Goal: Information Seeking & Learning: Check status

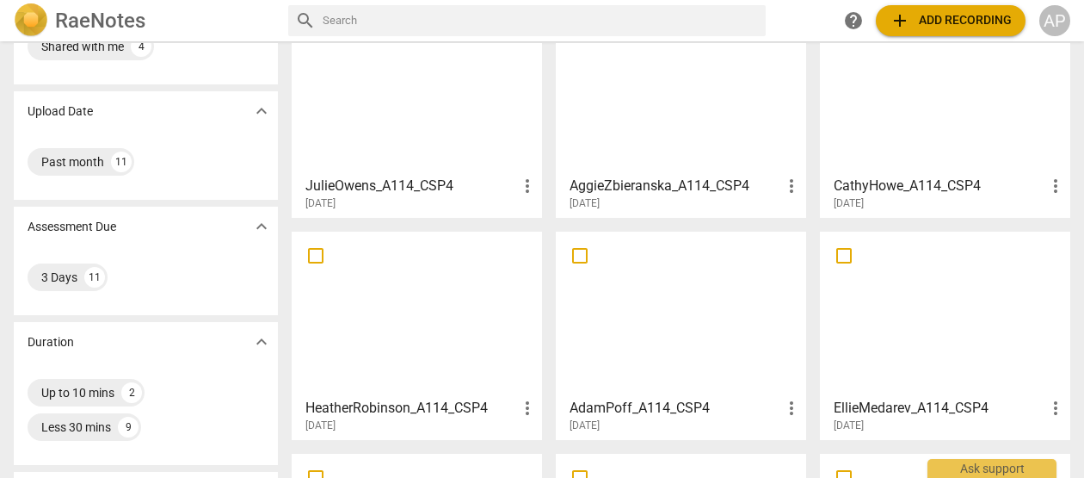
scroll to position [118, 0]
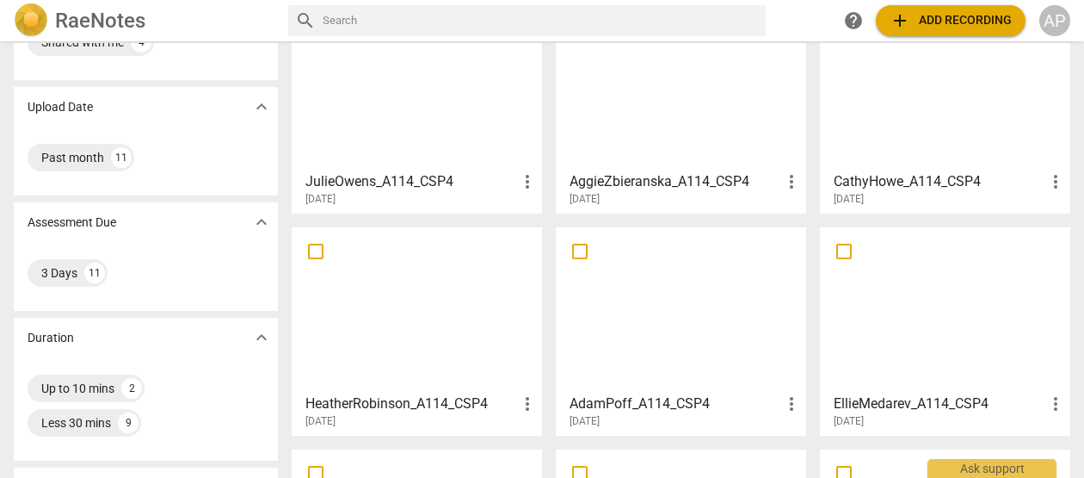
click at [649, 403] on h3 "AdamPoff_A114_CSP4" at bounding box center [676, 403] width 212 height 21
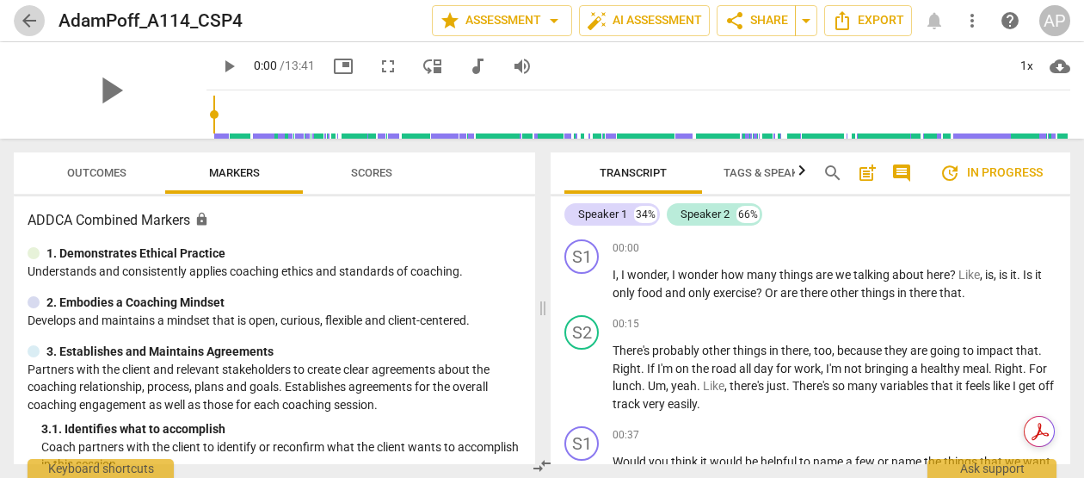
click at [28, 23] on span "arrow_back" at bounding box center [29, 20] width 21 height 21
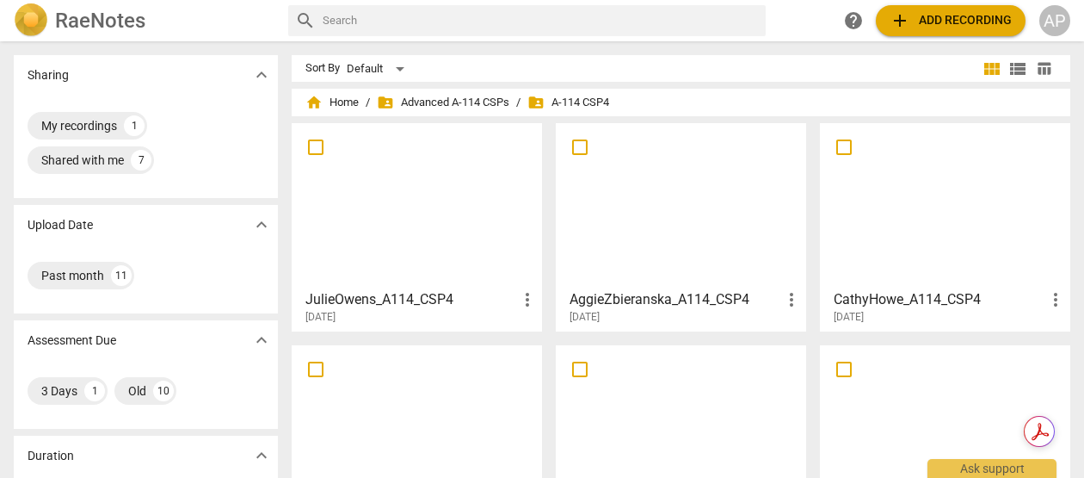
click at [443, 289] on h3 "JulieOwens_A114_CSP4" at bounding box center [411, 299] width 212 height 21
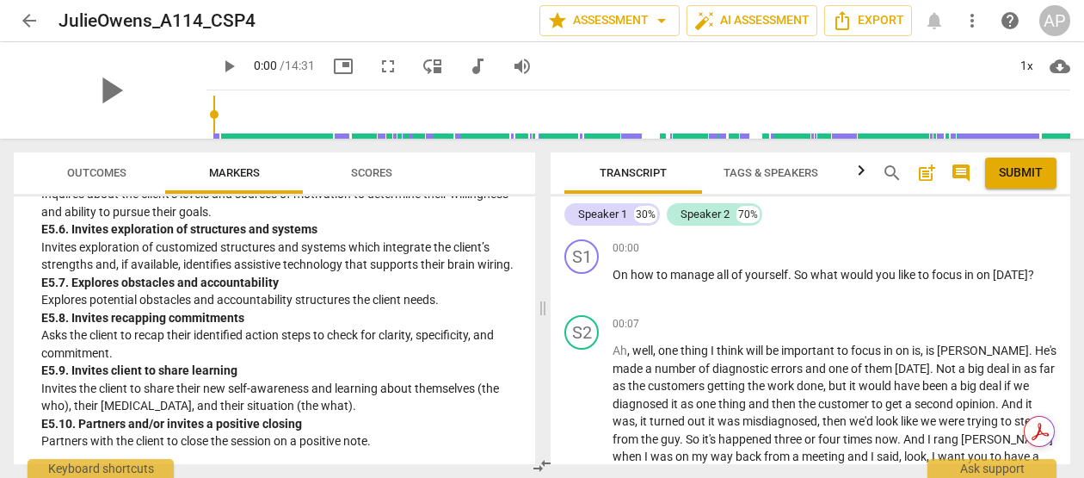
scroll to position [7075, 0]
click at [377, 167] on span "Scores" at bounding box center [371, 172] width 41 height 13
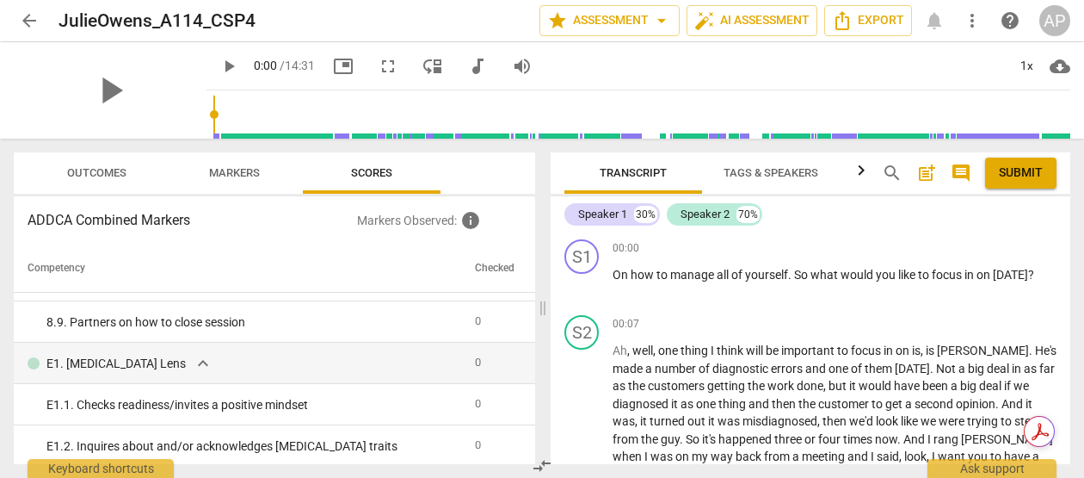
scroll to position [2029, 0]
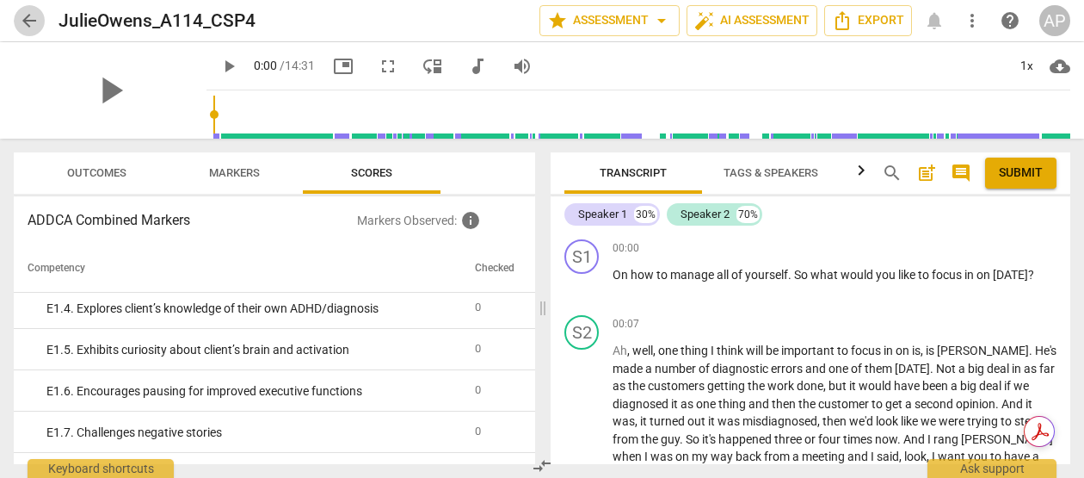
click at [24, 22] on span "arrow_back" at bounding box center [29, 20] width 21 height 21
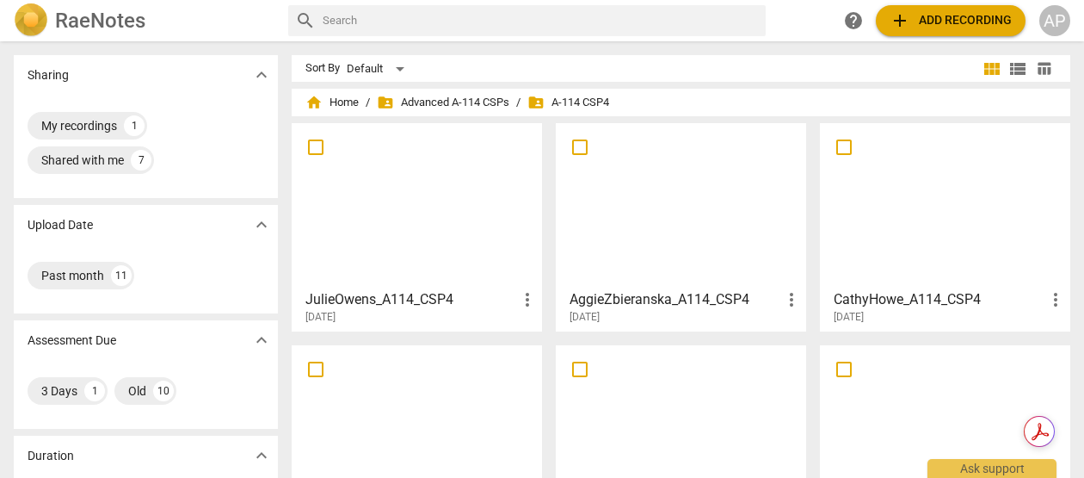
click at [663, 203] on div at bounding box center [681, 205] width 238 height 152
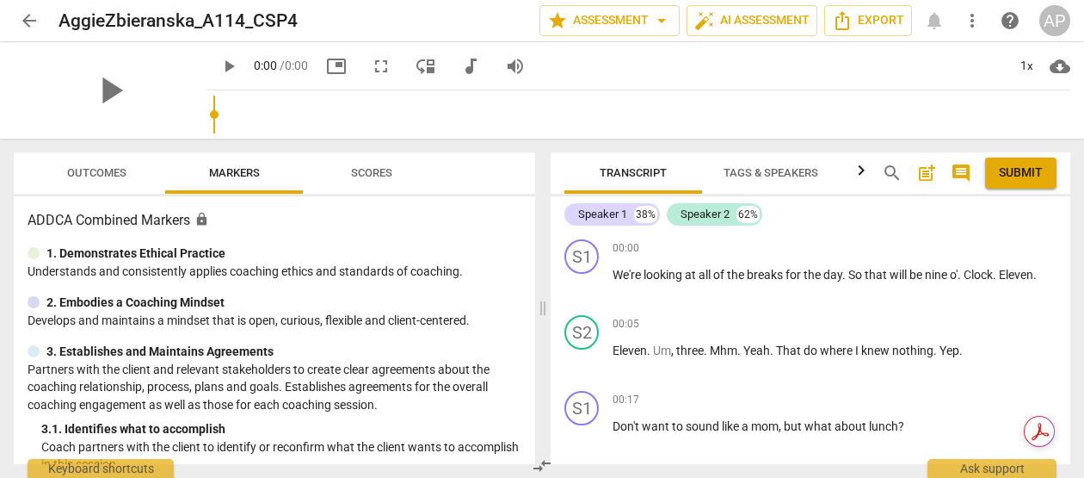
click at [366, 172] on span "Scores" at bounding box center [371, 172] width 41 height 13
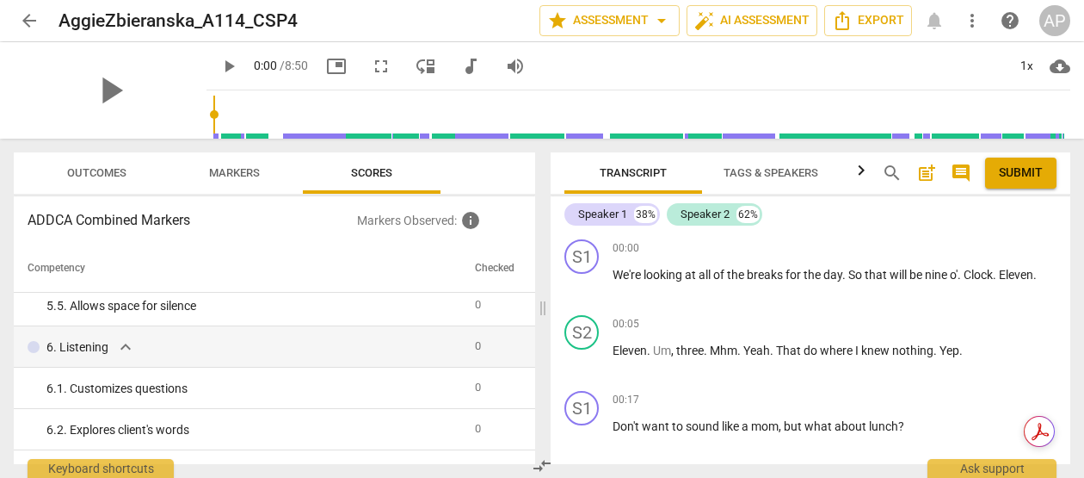
scroll to position [713, 0]
click at [118, 170] on span "Outcomes" at bounding box center [96, 172] width 59 height 13
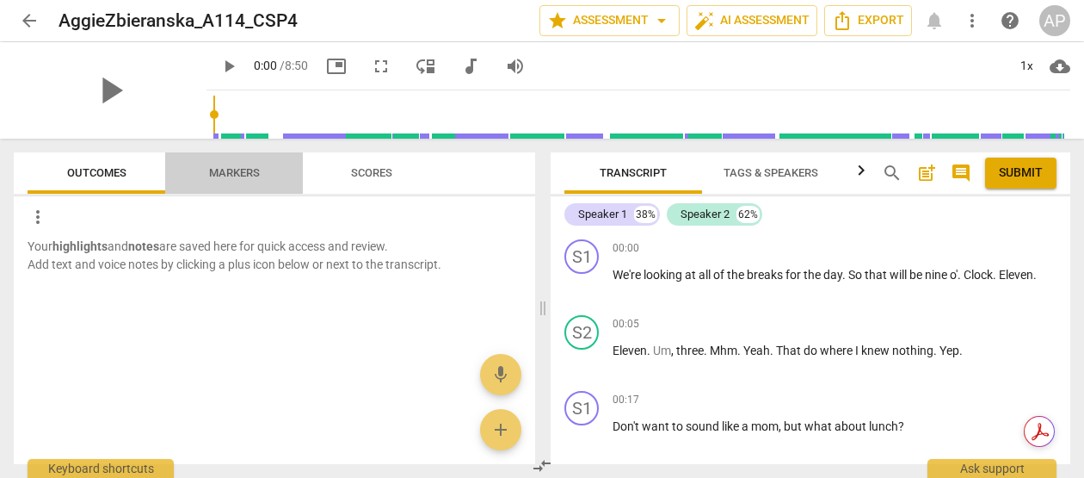
click at [238, 173] on span "Markers" at bounding box center [234, 172] width 51 height 13
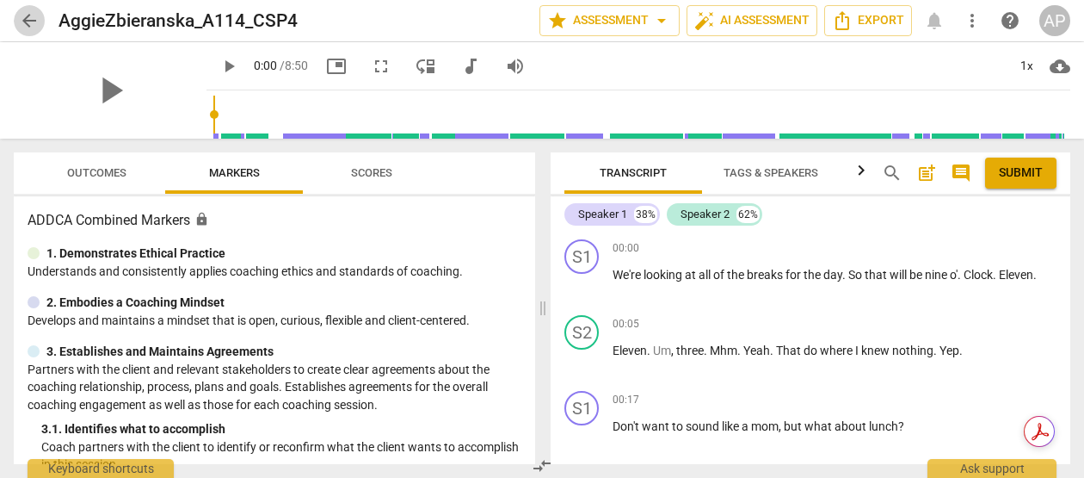
click at [25, 24] on span "arrow_back" at bounding box center [29, 20] width 21 height 21
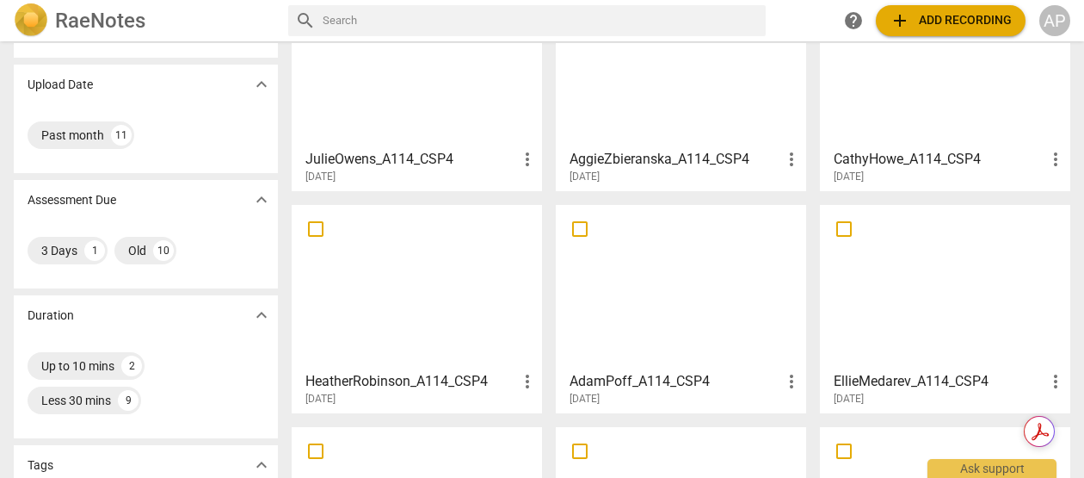
scroll to position [170, 0]
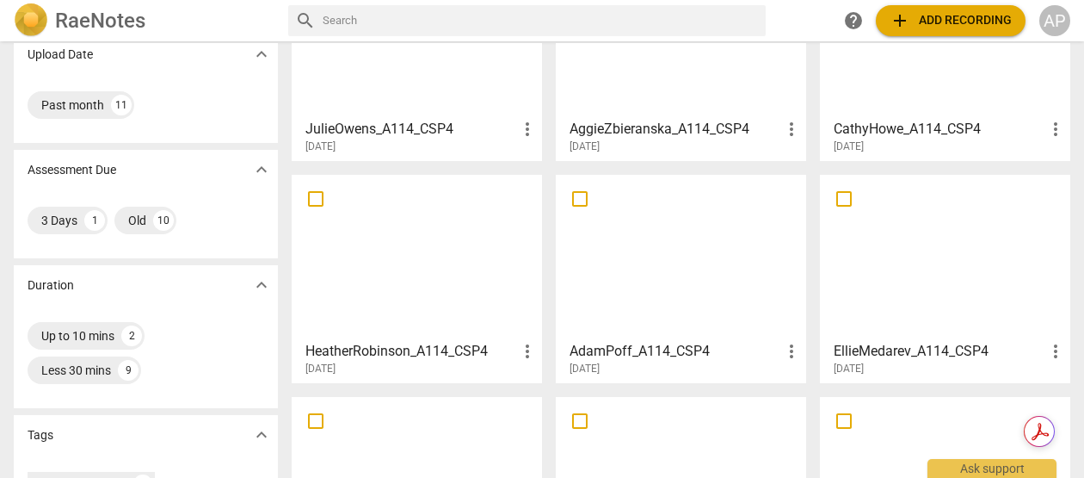
click at [361, 268] on div at bounding box center [417, 257] width 238 height 152
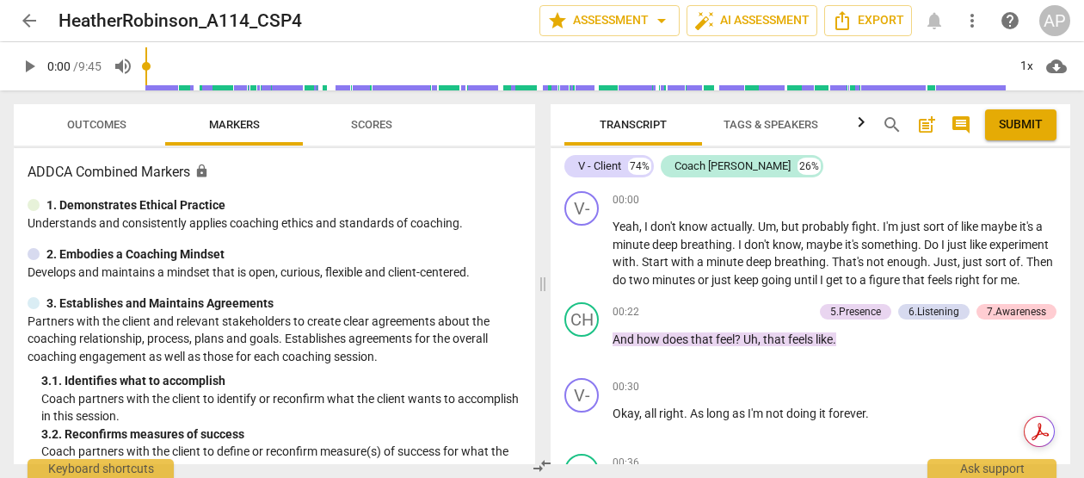
click at [352, 124] on span "Scores" at bounding box center [371, 124] width 41 height 13
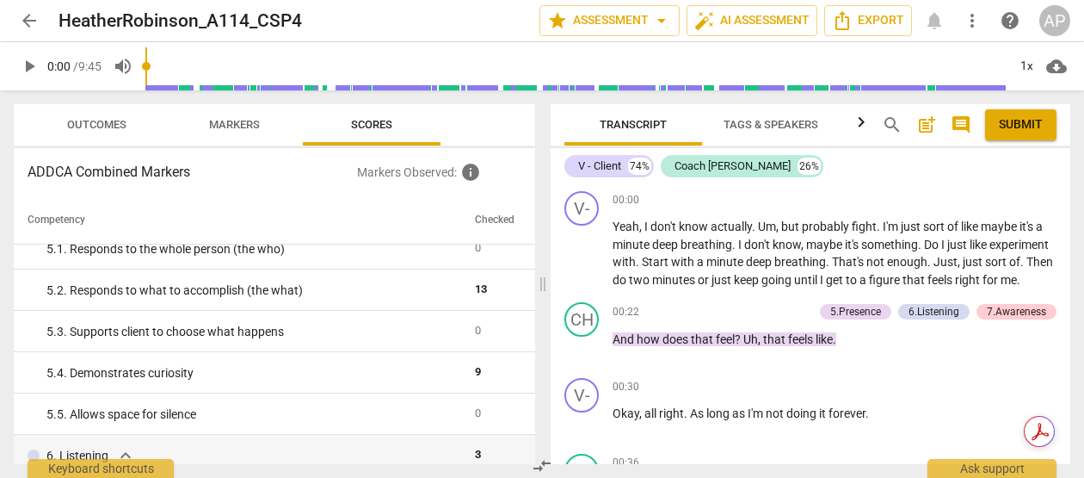
scroll to position [559, 0]
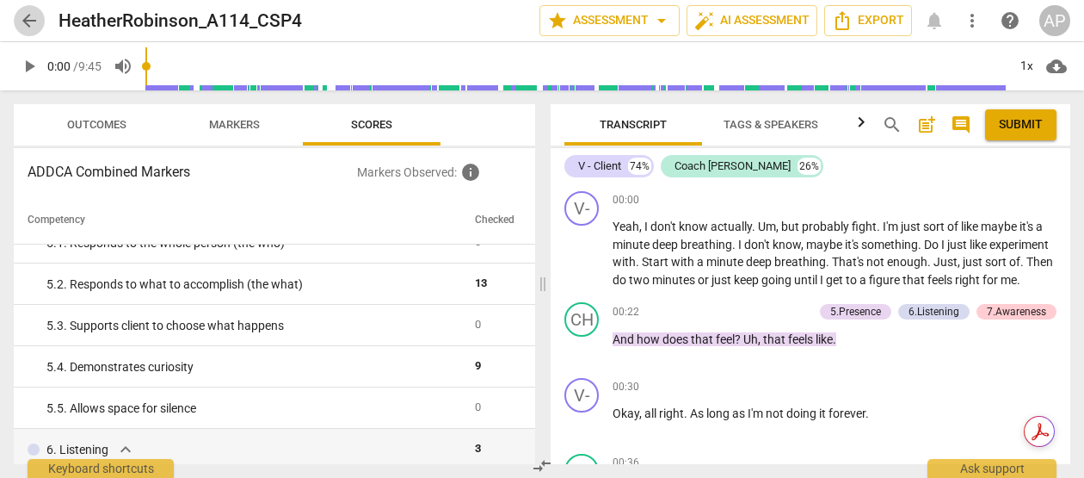
click at [24, 19] on span "arrow_back" at bounding box center [29, 20] width 21 height 21
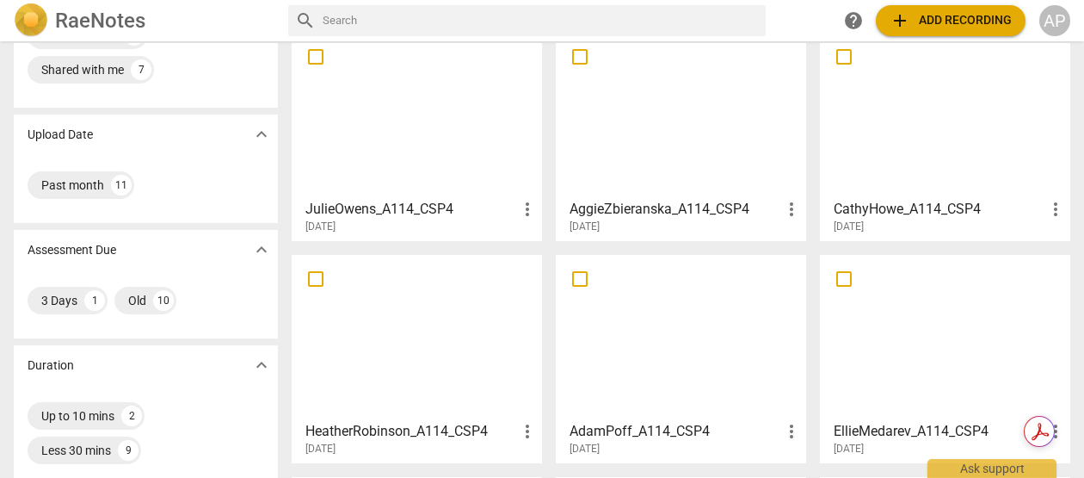
scroll to position [166, 0]
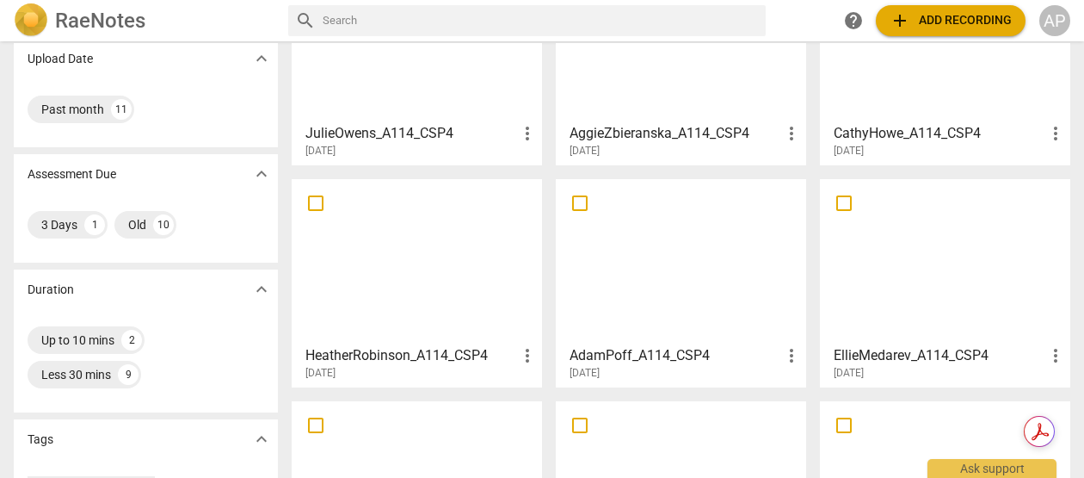
click at [682, 322] on div at bounding box center [681, 261] width 238 height 152
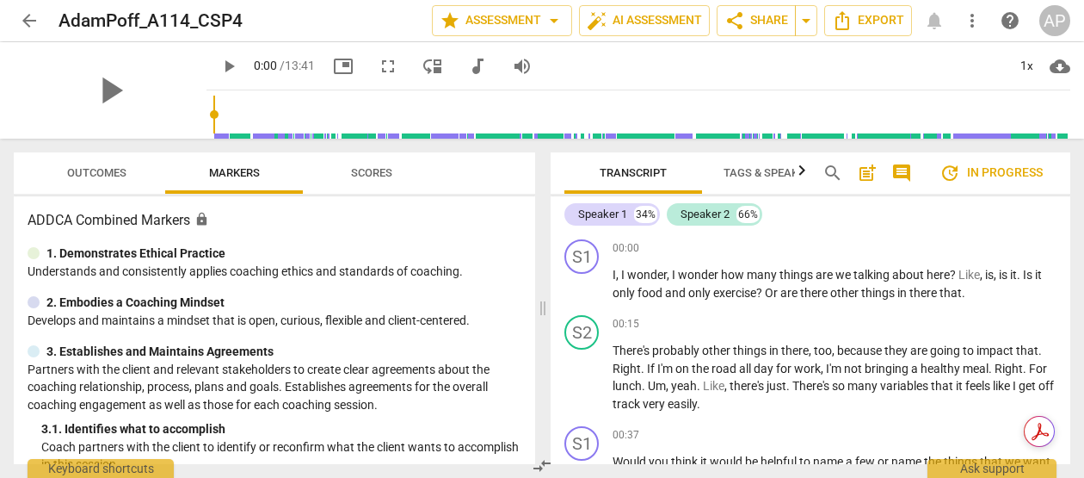
click at [370, 167] on span "Scores" at bounding box center [371, 172] width 41 height 13
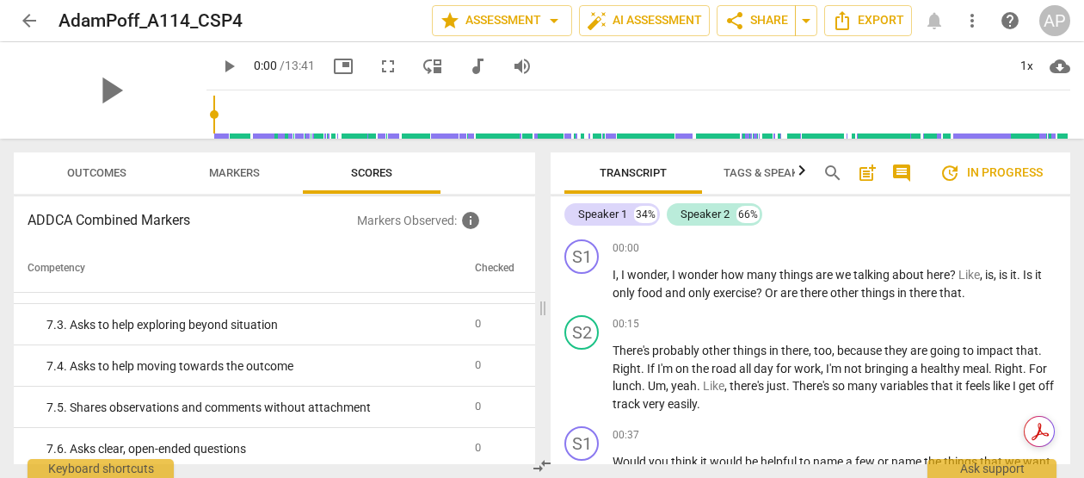
scroll to position [1217, 0]
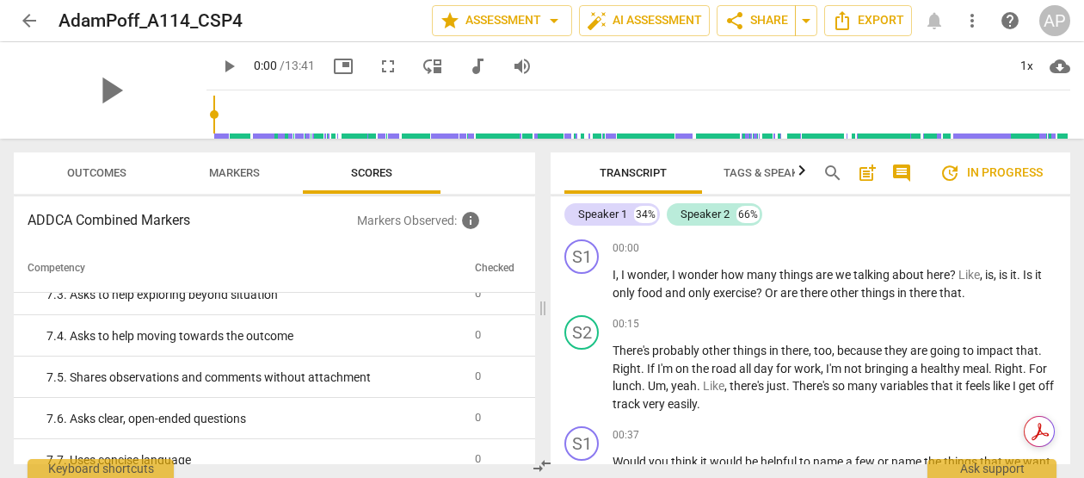
click at [26, 22] on span "arrow_back" at bounding box center [29, 20] width 21 height 21
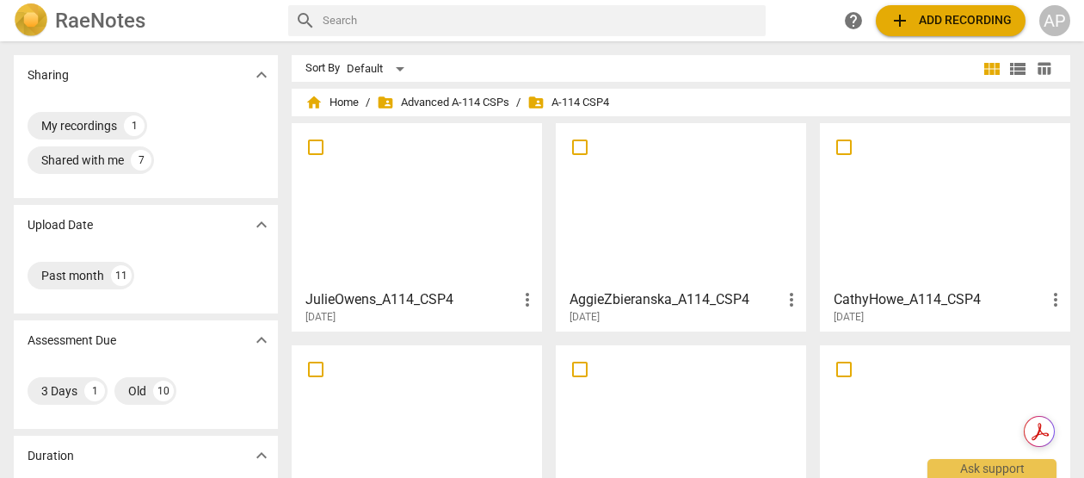
click at [875, 427] on div at bounding box center [945, 427] width 238 height 152
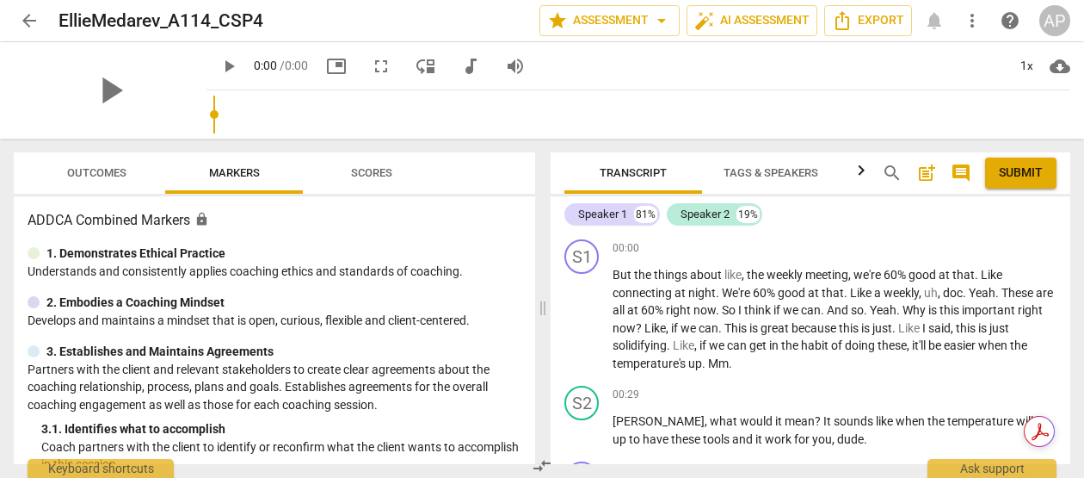
click at [370, 173] on span "Scores" at bounding box center [371, 172] width 41 height 13
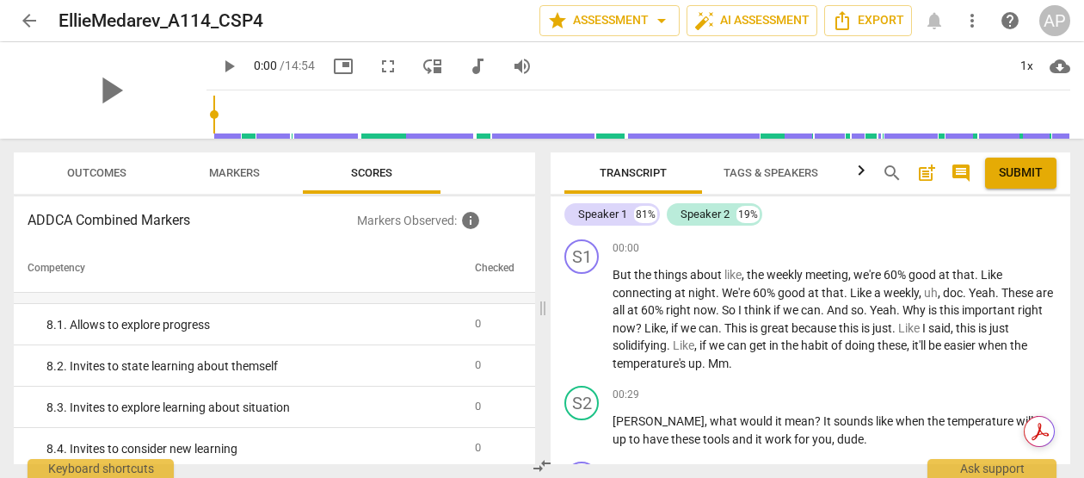
scroll to position [1485, 0]
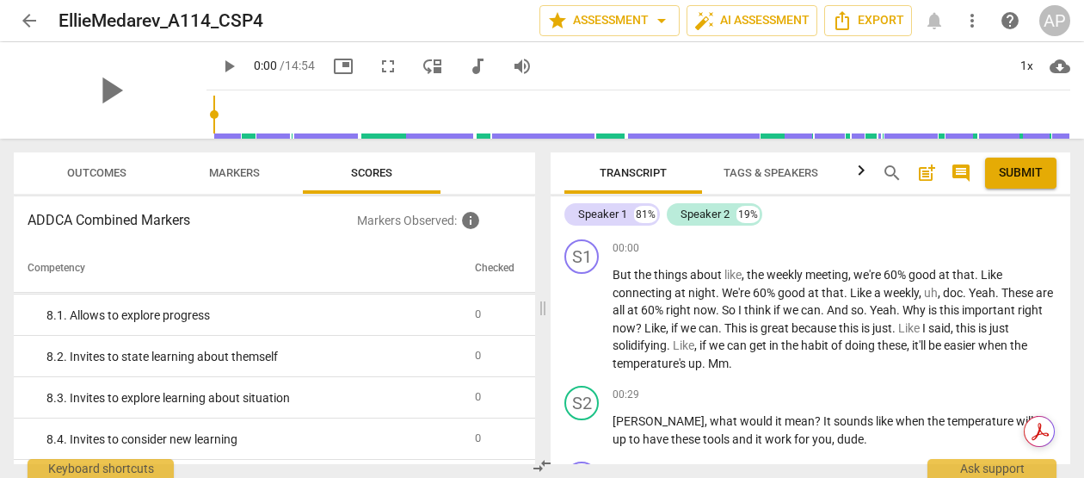
click at [23, 10] on span "arrow_back" at bounding box center [29, 20] width 21 height 21
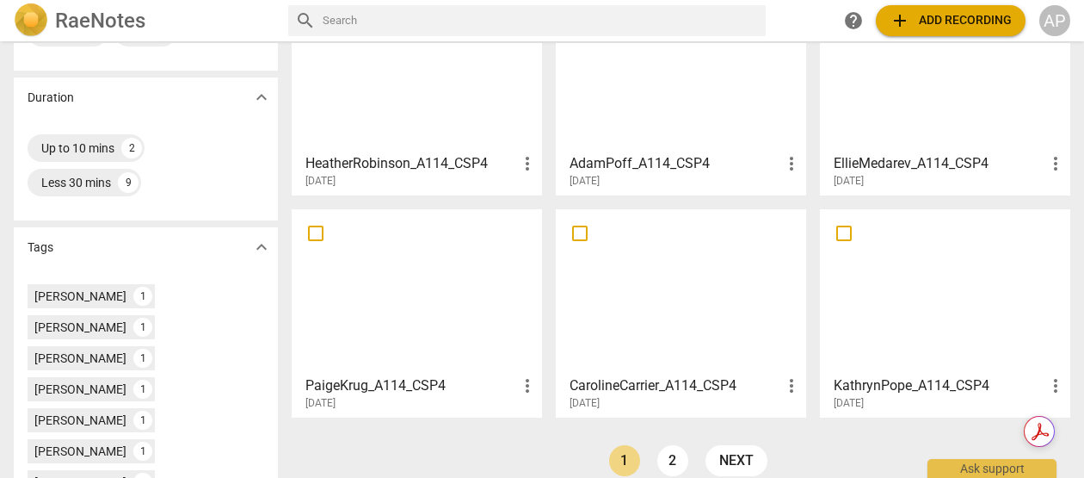
scroll to position [361, 0]
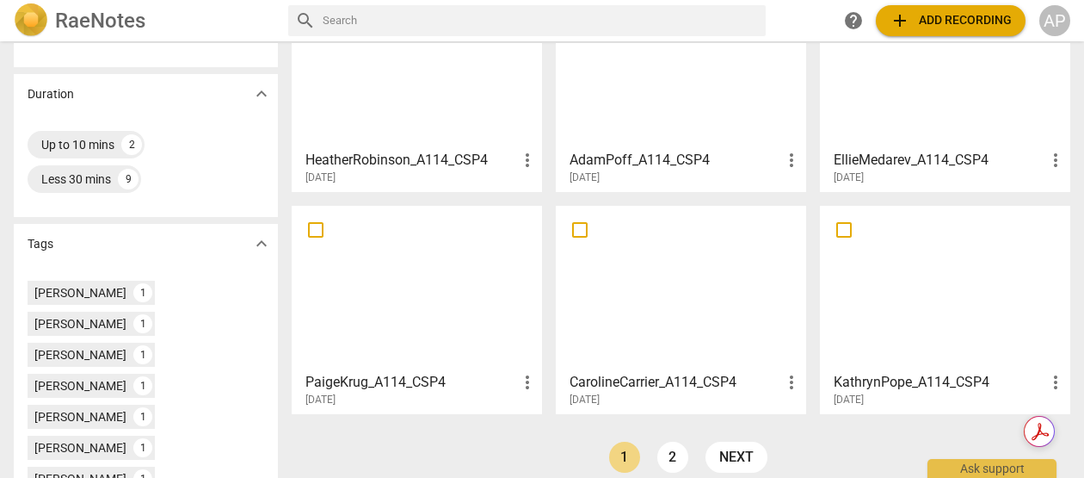
click at [388, 350] on div at bounding box center [417, 288] width 238 height 152
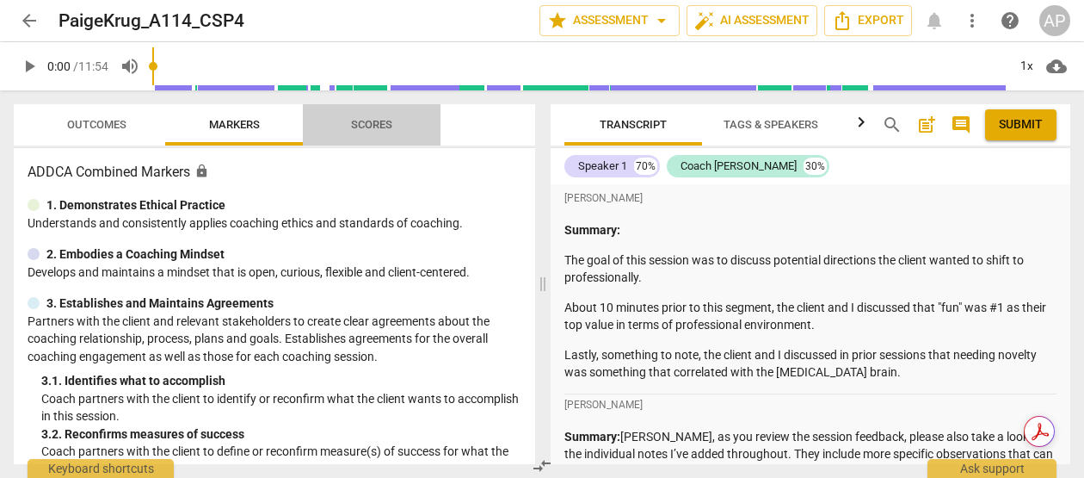
click at [359, 128] on span "Scores" at bounding box center [371, 124] width 41 height 13
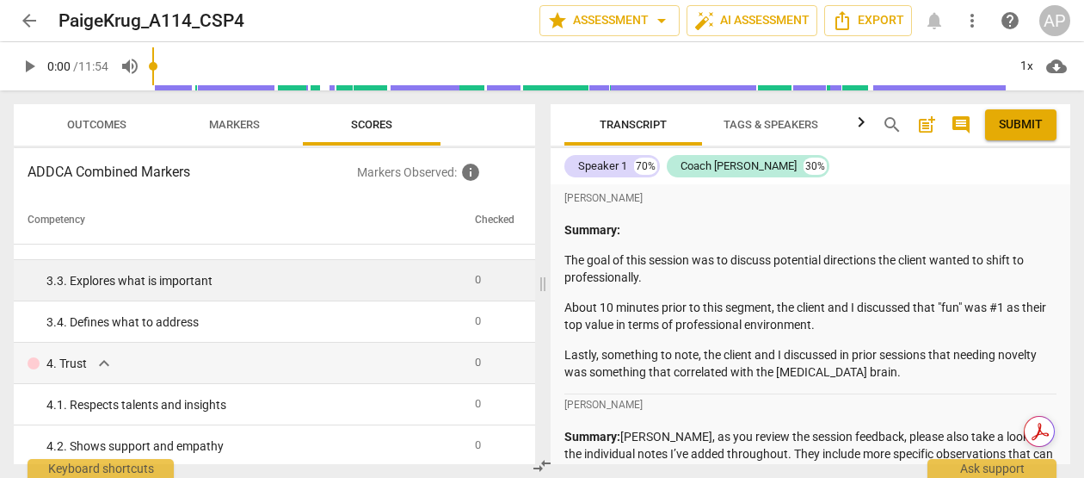
scroll to position [176, 0]
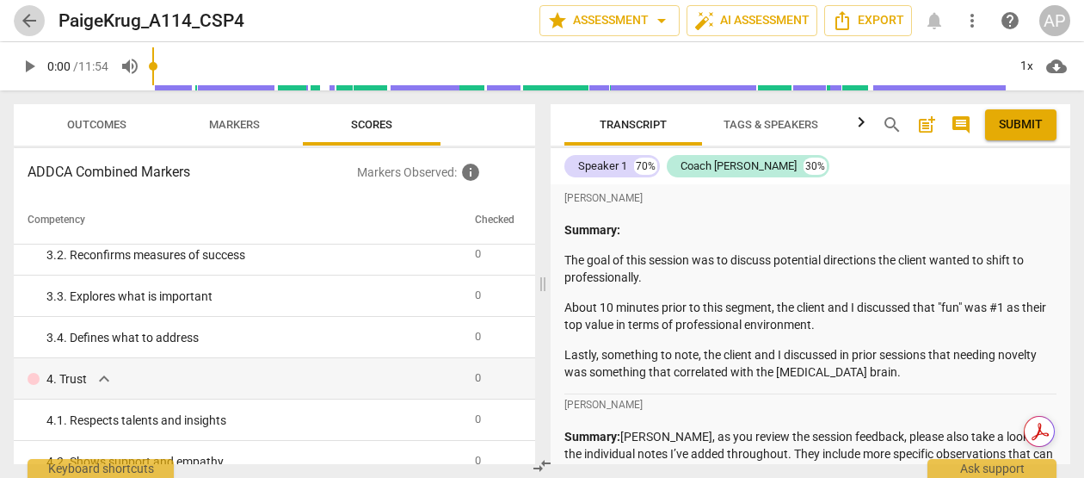
click at [27, 11] on span "arrow_back" at bounding box center [29, 20] width 21 height 21
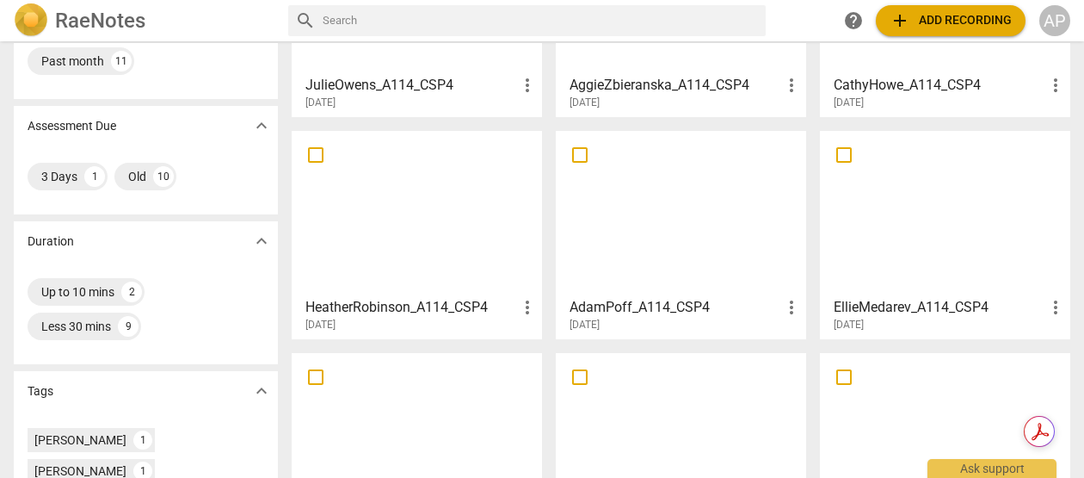
scroll to position [221, 0]
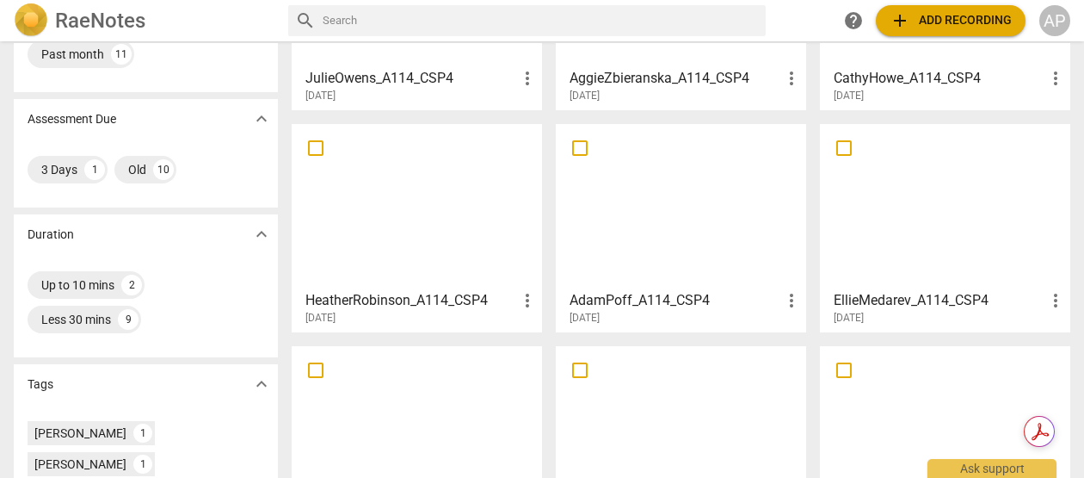
click at [656, 418] on div at bounding box center [681, 428] width 238 height 152
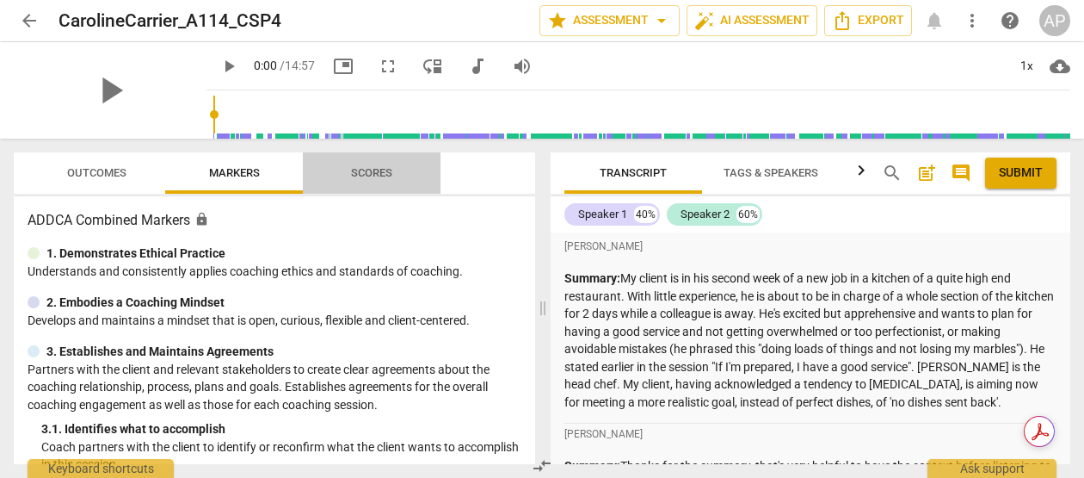
click at [363, 170] on span "Scores" at bounding box center [371, 172] width 41 height 13
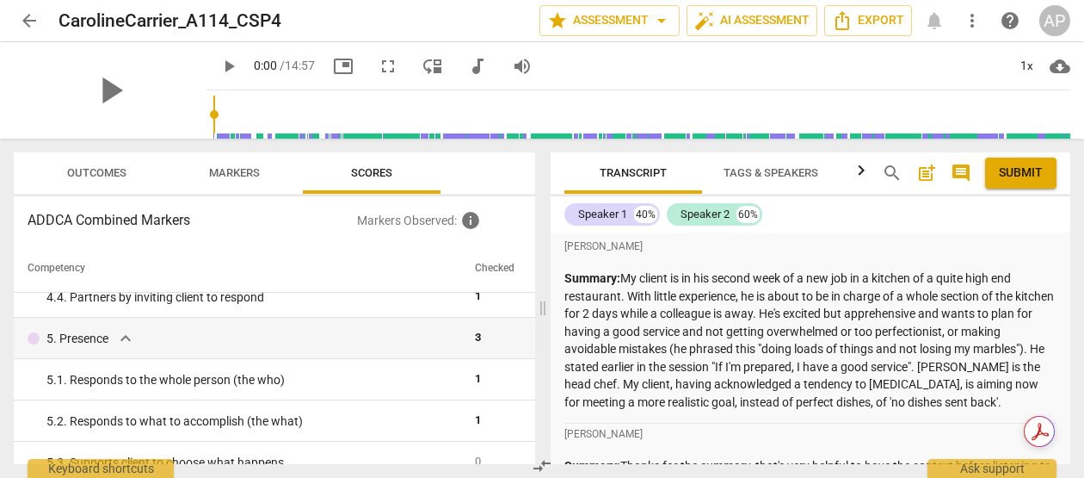
scroll to position [472, 0]
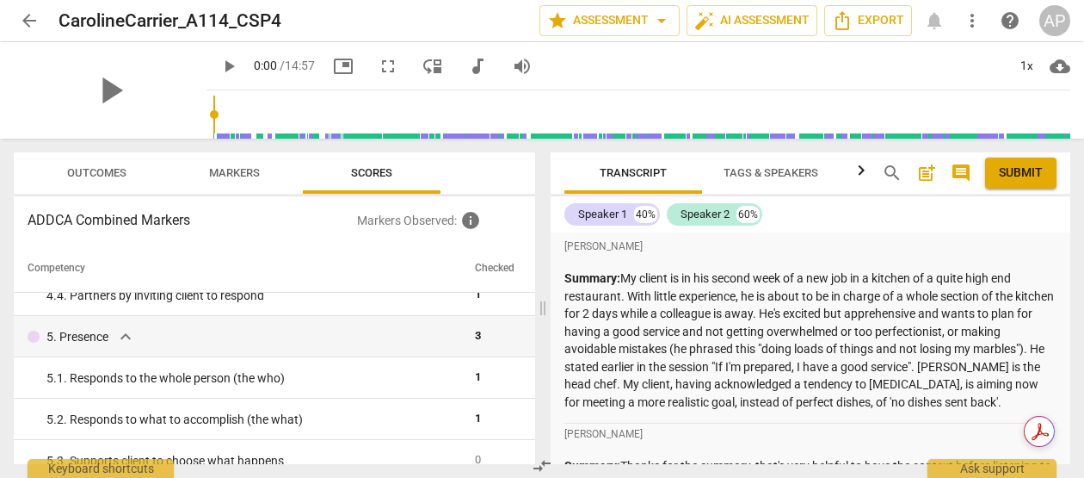
click at [32, 21] on span "arrow_back" at bounding box center [29, 20] width 21 height 21
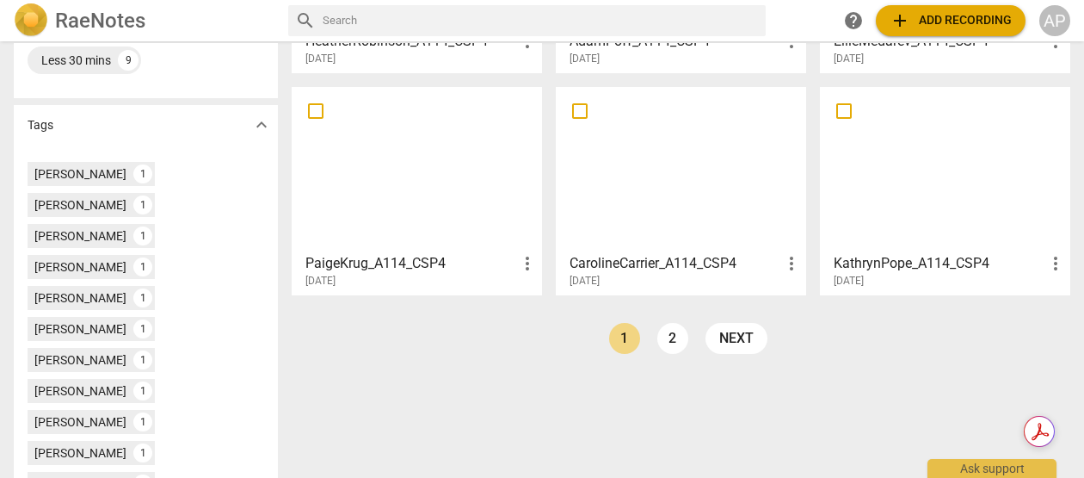
scroll to position [482, 0]
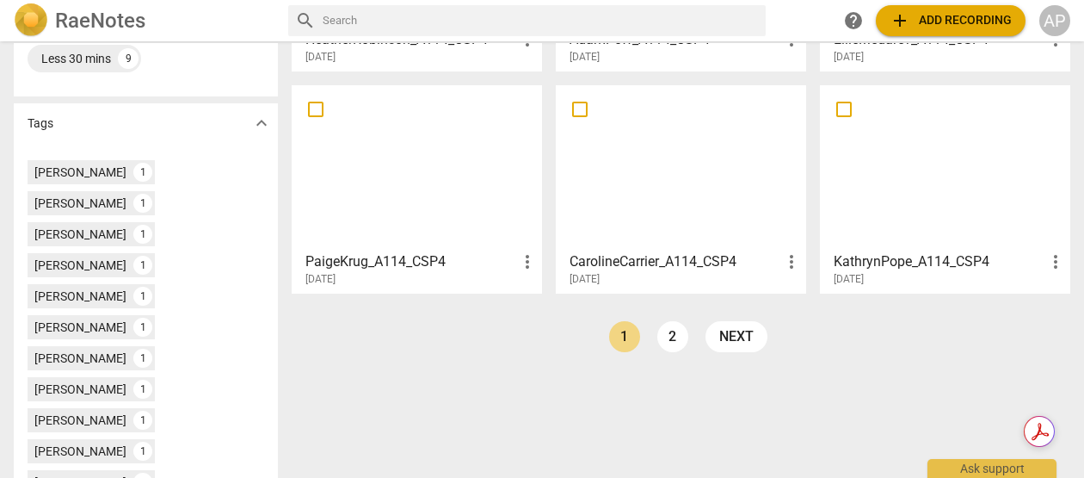
click at [678, 208] on div at bounding box center [681, 167] width 238 height 152
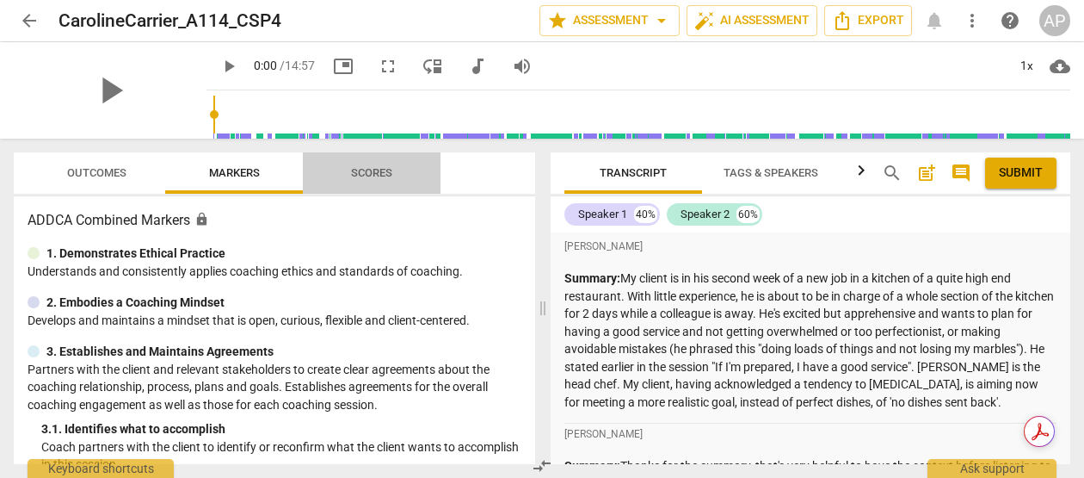
click at [370, 176] on span "Scores" at bounding box center [371, 172] width 41 height 13
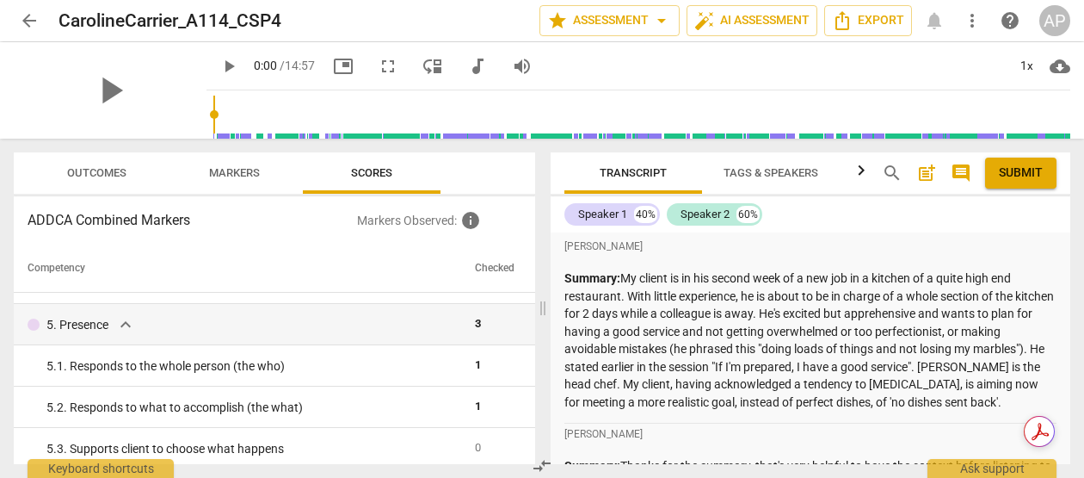
scroll to position [485, 0]
click at [34, 19] on span "arrow_back" at bounding box center [29, 20] width 21 height 21
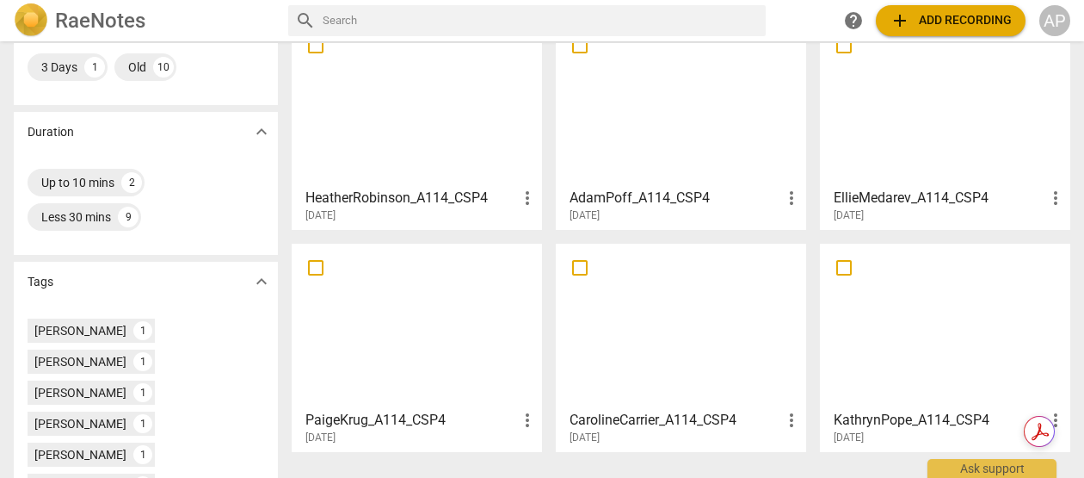
scroll to position [327, 0]
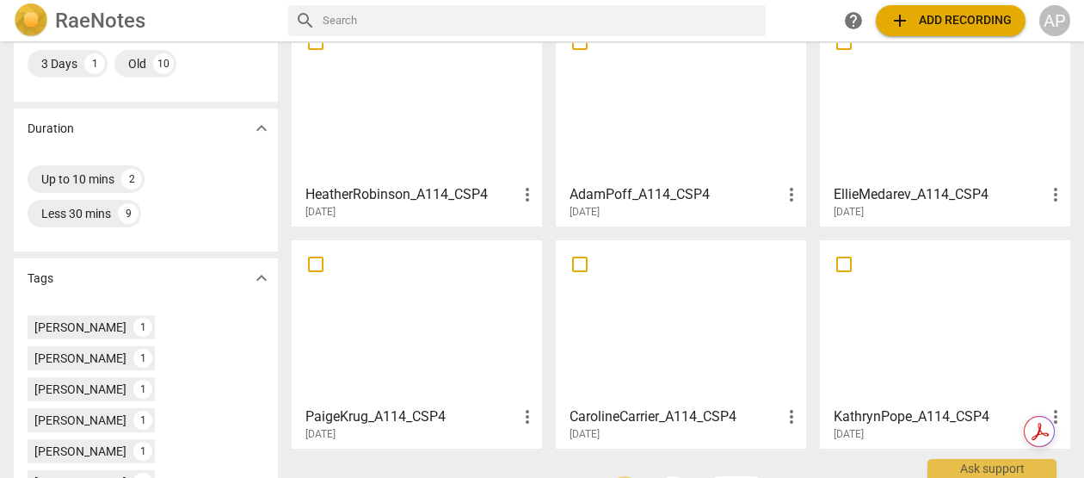
click at [927, 355] on div at bounding box center [945, 322] width 238 height 152
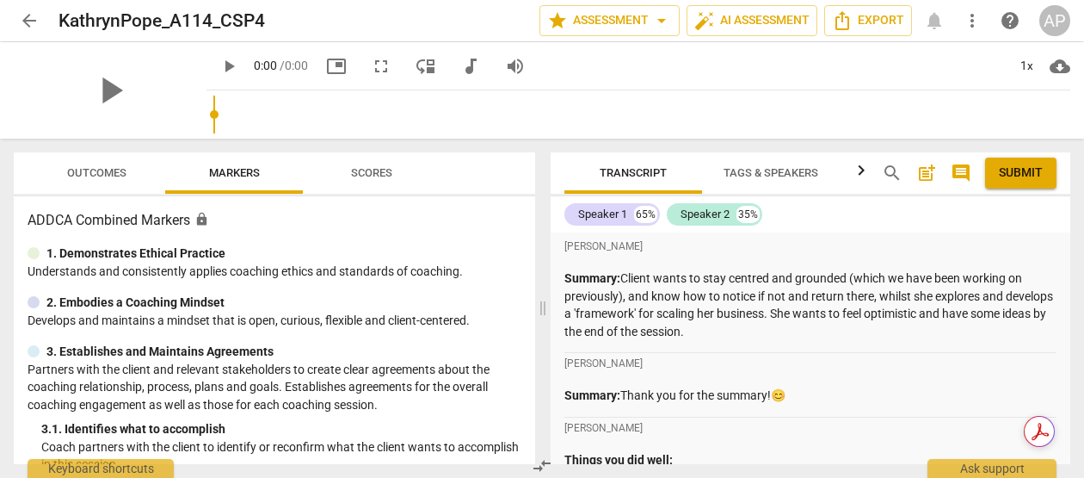
click at [360, 173] on span "Scores" at bounding box center [371, 172] width 41 height 13
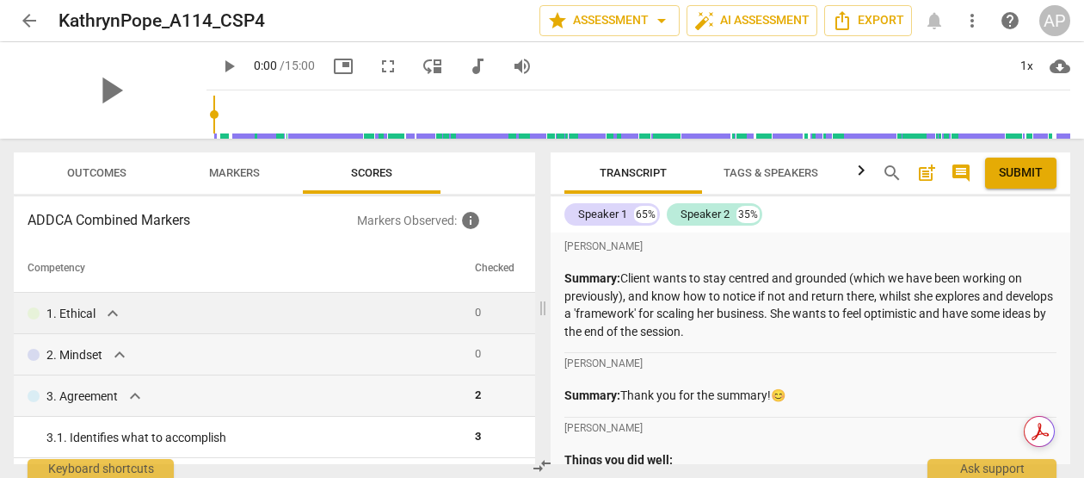
scroll to position [57, 0]
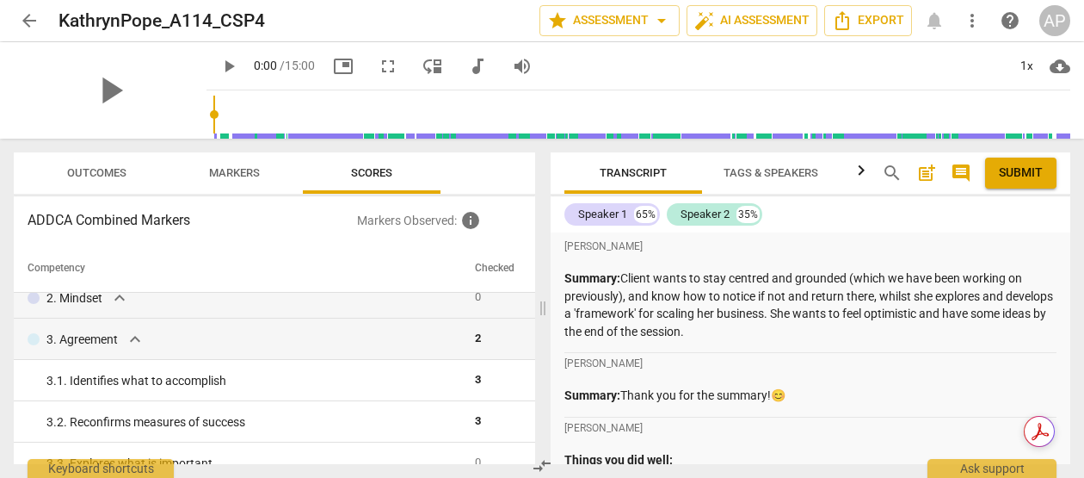
click at [34, 24] on span "arrow_back" at bounding box center [29, 20] width 21 height 21
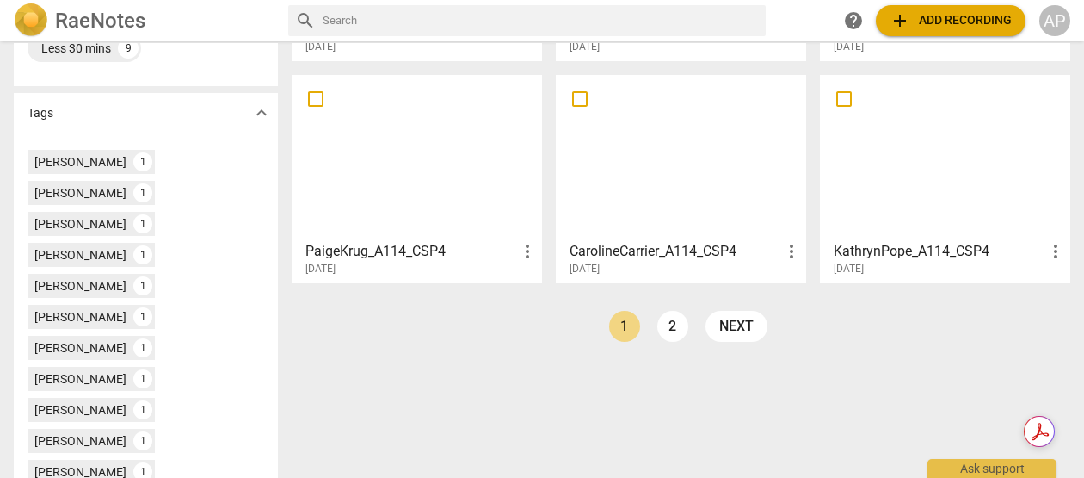
scroll to position [521, 0]
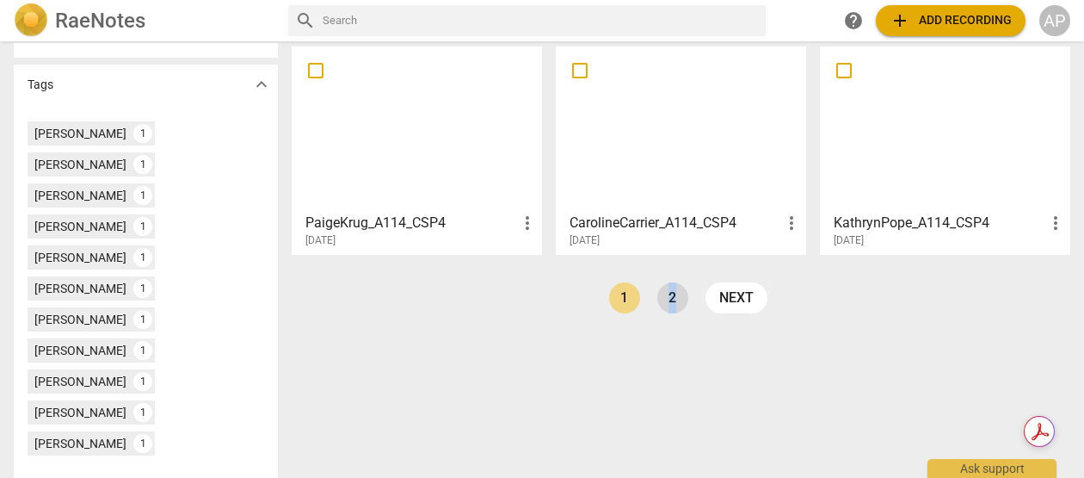
click at [663, 305] on link "2" at bounding box center [672, 297] width 31 height 31
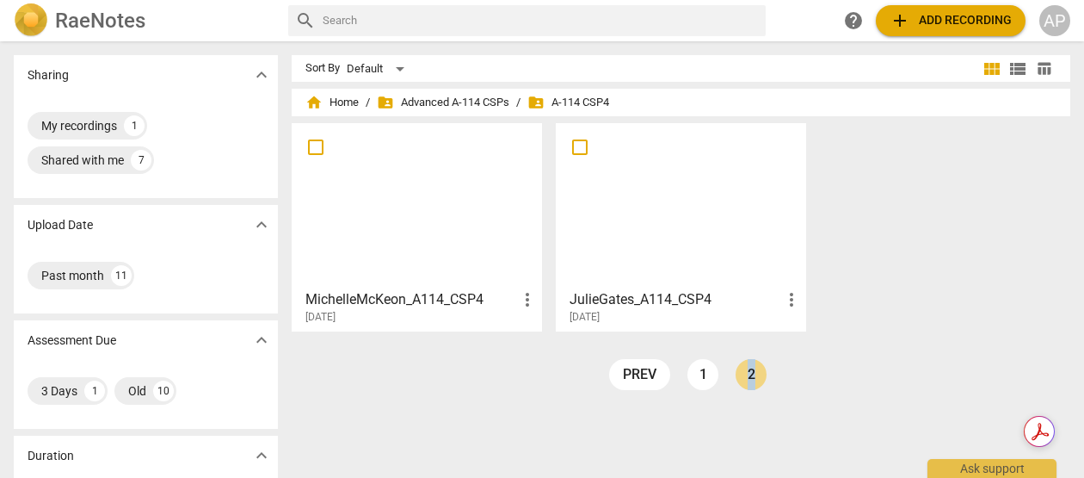
click at [432, 295] on h3 "MichelleMcKeon_A114_CSP4" at bounding box center [411, 299] width 212 height 21
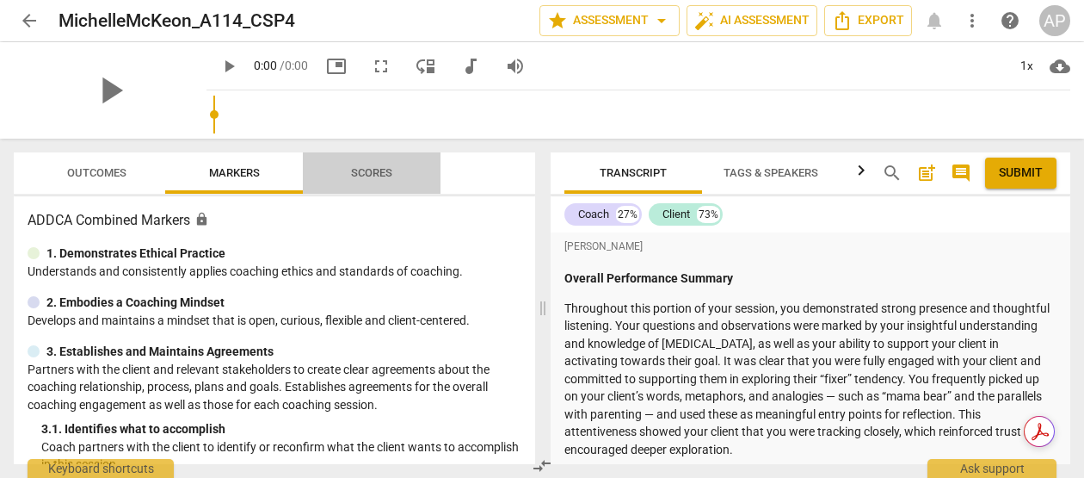
click at [364, 173] on span "Scores" at bounding box center [371, 172] width 41 height 13
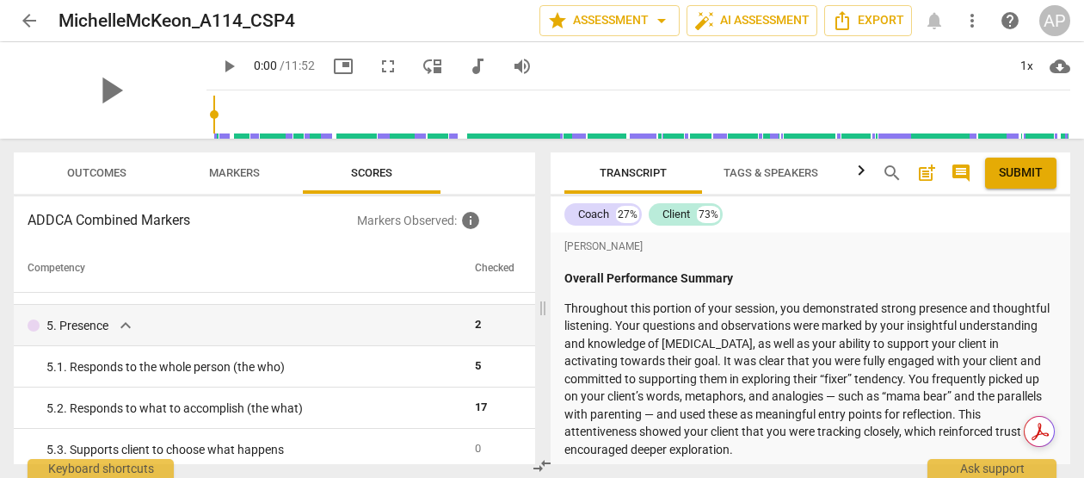
scroll to position [488, 0]
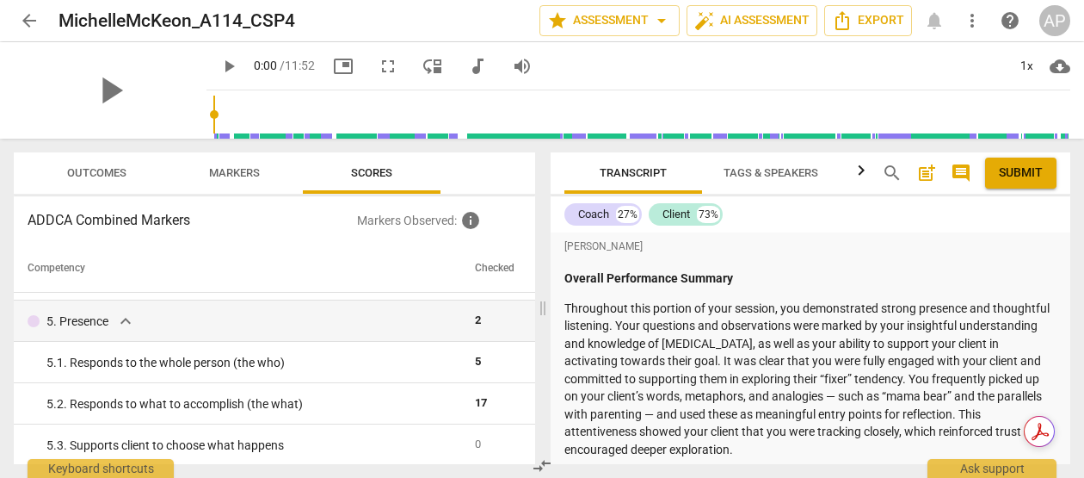
click at [29, 24] on span "arrow_back" at bounding box center [29, 20] width 21 height 21
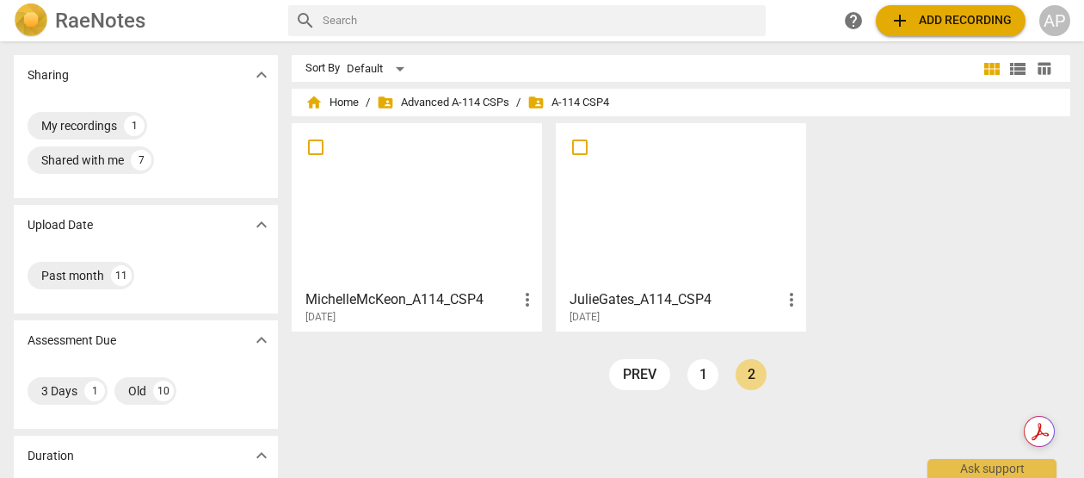
click at [663, 281] on div "JulieGates_A114_CSP4 more_vert [DATE]" at bounding box center [682, 302] width 240 height 43
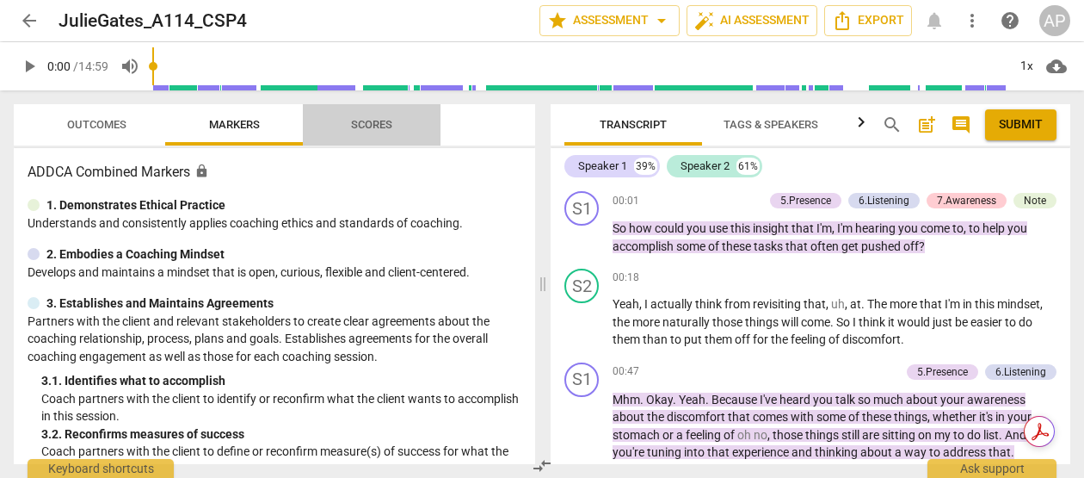
click at [367, 124] on span "Scores" at bounding box center [371, 124] width 41 height 13
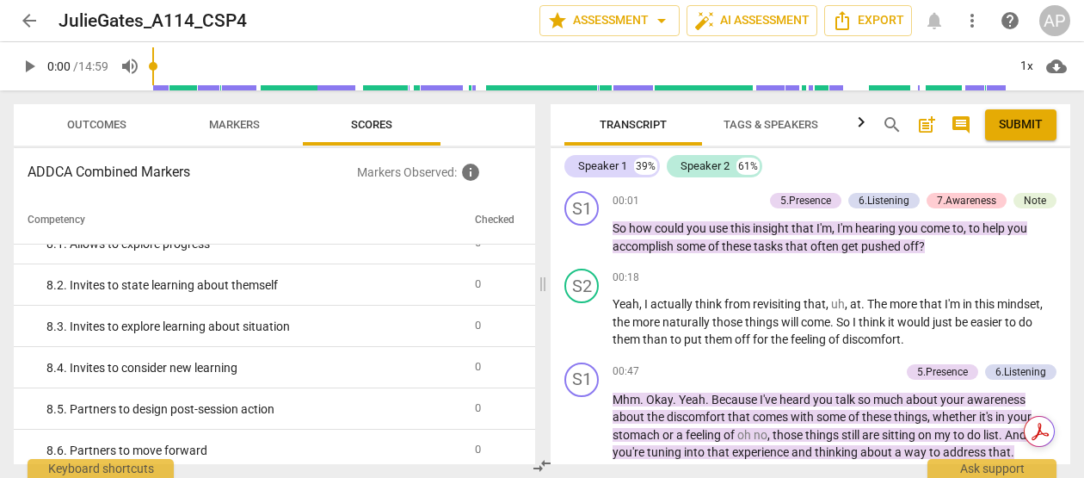
scroll to position [1515, 0]
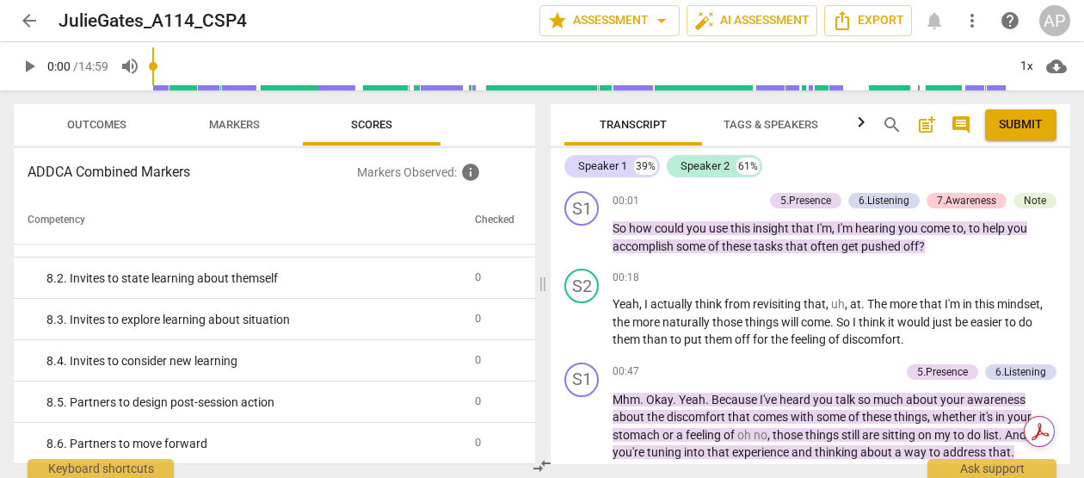
click at [28, 26] on span "arrow_back" at bounding box center [29, 20] width 21 height 21
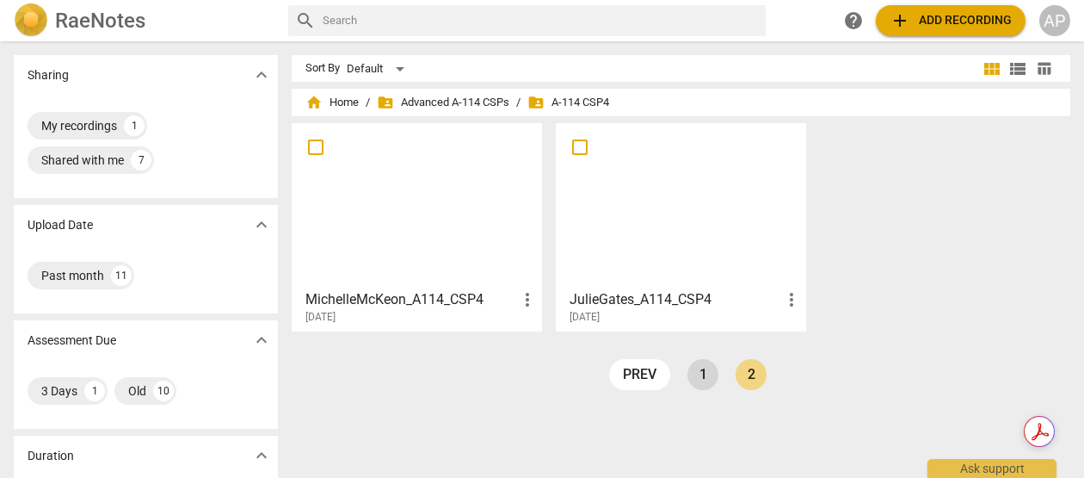
click at [694, 379] on link "1" at bounding box center [703, 374] width 31 height 31
